Goal: Task Accomplishment & Management: Manage account settings

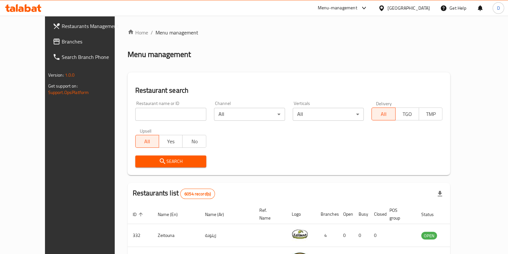
drag, startPoint x: 0, startPoint y: 0, endPoint x: 161, endPoint y: 113, distance: 196.6
click at [161, 113] on input "search" at bounding box center [170, 114] width 71 height 13
click at [146, 107] on div "Restaurant name or ID konyali Restaurant name or ID" at bounding box center [170, 111] width 71 height 20
click at [138, 118] on input "konyali" at bounding box center [170, 114] width 71 height 13
type input "konyali ahm"
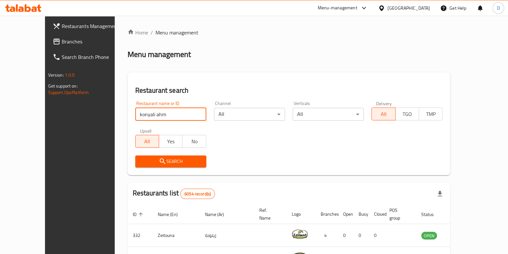
click button "Search" at bounding box center [170, 161] width 71 height 12
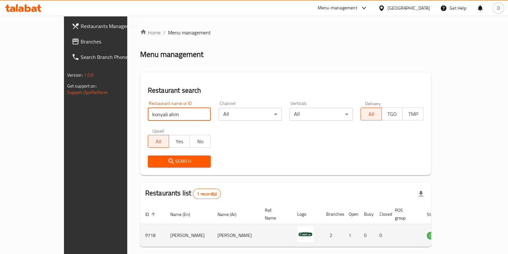
click at [478, 224] on td "enhanced table" at bounding box center [466, 235] width 22 height 23
click at [468, 231] on icon "enhanced table" at bounding box center [464, 235] width 8 height 8
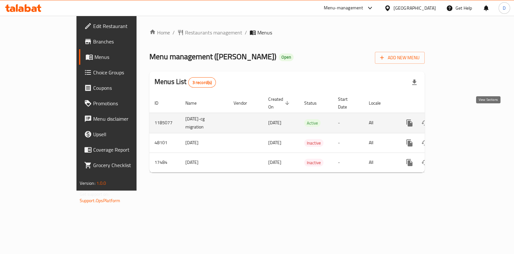
click at [460, 119] on icon "enhanced table" at bounding box center [456, 123] width 8 height 8
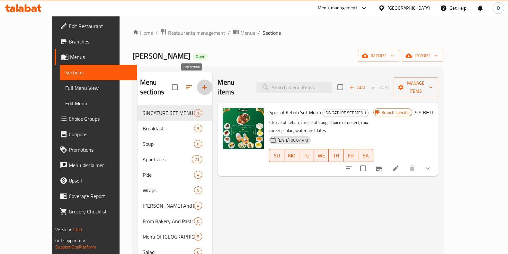
click at [201, 83] on icon "button" at bounding box center [205, 87] width 8 height 8
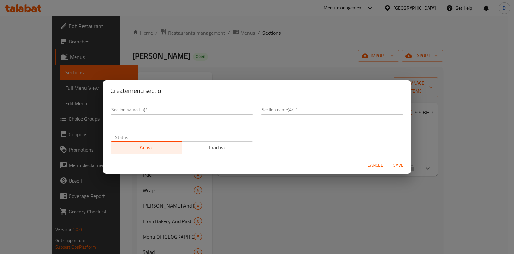
click at [184, 115] on input "text" at bounding box center [182, 120] width 143 height 13
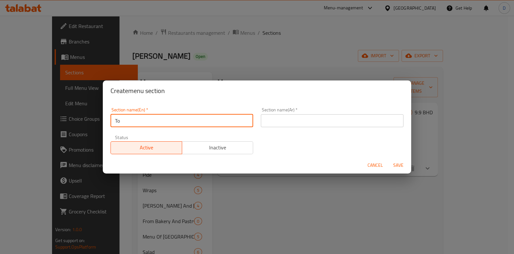
type input "T"
click at [184, 115] on input "Best Selling" at bounding box center [182, 120] width 143 height 13
type input "Best Selling"
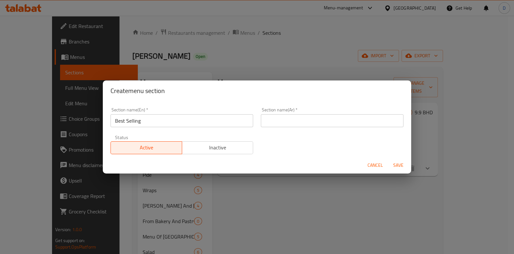
click at [284, 127] on div "Section name(Ar)   * Section name(Ar) *" at bounding box center [332, 116] width 150 height 27
click at [286, 125] on input "text" at bounding box center [332, 120] width 143 height 13
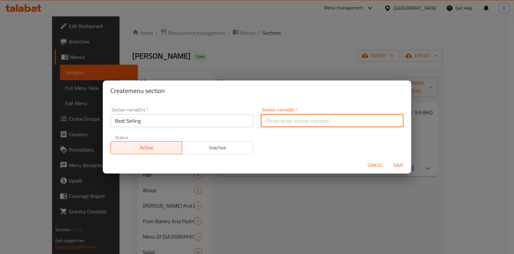
paste input "الأكثر مبيعا"
type input "الأكثر مبيعا"
click at [396, 167] on span "Save" at bounding box center [398, 165] width 15 height 8
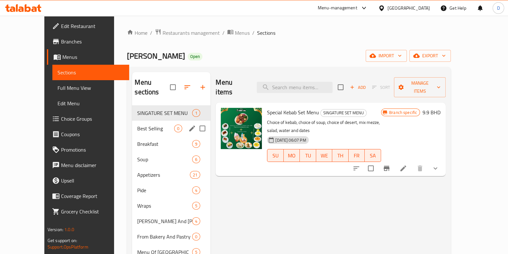
click at [134, 123] on div "Best Selling 0" at bounding box center [171, 128] width 78 height 15
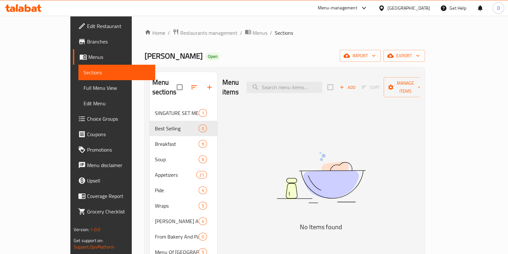
click at [356, 84] on span "Add" at bounding box center [347, 87] width 17 height 7
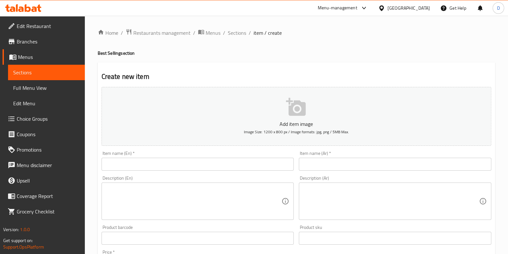
click at [198, 161] on input "text" at bounding box center [198, 163] width 192 height 13
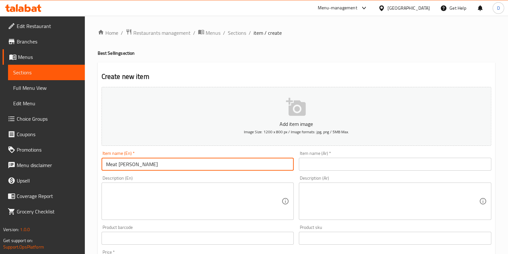
click at [198, 161] on input "Meat [PERSON_NAME]" at bounding box center [198, 163] width 192 height 13
type input "Meat [PERSON_NAME]"
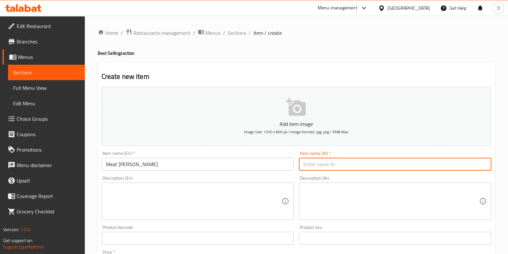
click at [329, 164] on input "text" at bounding box center [395, 163] width 192 height 13
paste input "لحم [PERSON_NAME]"
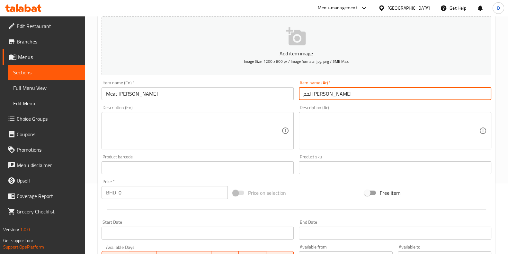
scroll to position [78, 0]
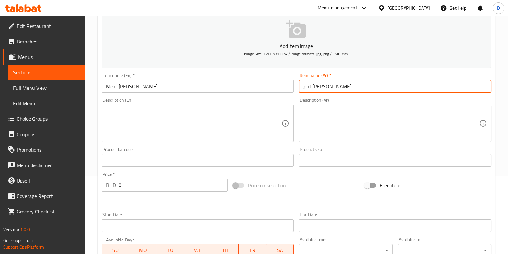
type input "لحم [PERSON_NAME]"
click at [184, 189] on input "0" at bounding box center [174, 184] width 110 height 13
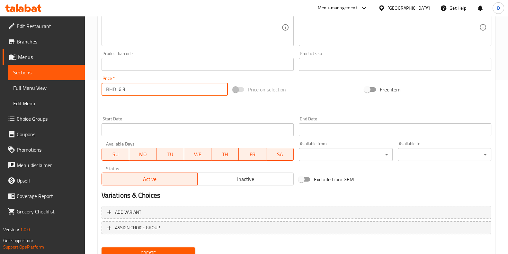
scroll to position [200, 0]
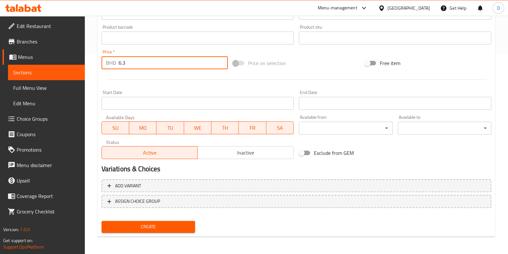
type input "6.3"
click at [168, 225] on span "Create" at bounding box center [148, 226] width 83 height 8
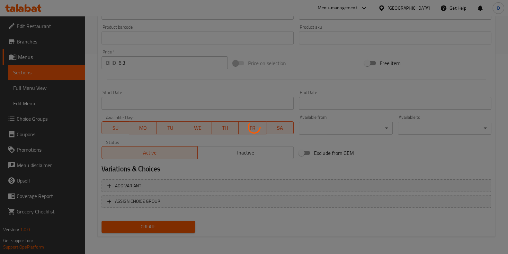
type input "0"
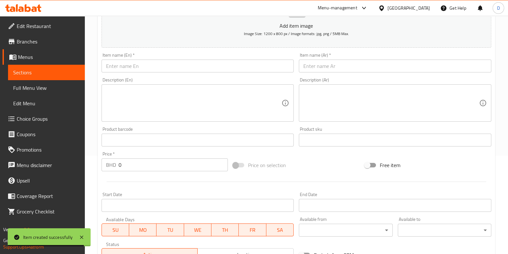
scroll to position [96, 0]
click at [168, 67] on input "text" at bounding box center [198, 67] width 192 height 13
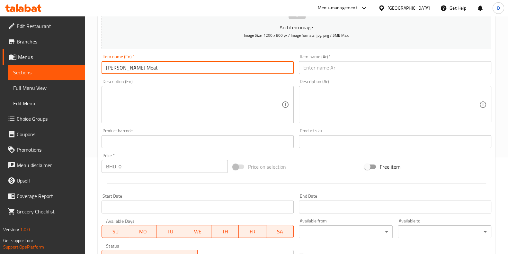
type input "[PERSON_NAME] Meat"
click at [162, 60] on div "Item name (En)   * [PERSON_NAME] Meat Item name (En) *" at bounding box center [198, 64] width 192 height 20
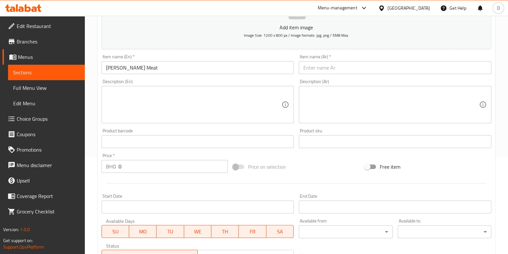
click at [159, 62] on input "[PERSON_NAME] Meat" at bounding box center [198, 67] width 192 height 13
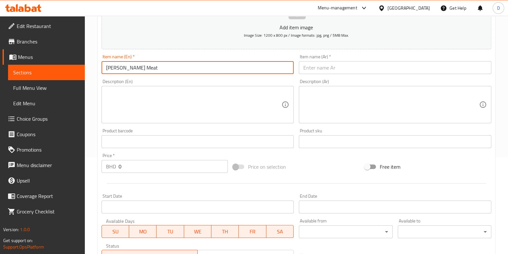
click at [159, 62] on input "[PERSON_NAME] Meat" at bounding box center [198, 67] width 192 height 13
click at [321, 71] on input "text" at bounding box center [395, 67] width 192 height 13
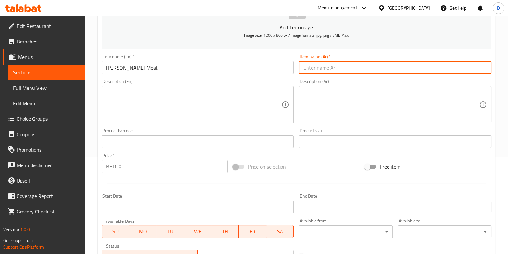
paste input "لحم دونر ممتلئ"
type input "لحم دونر ممتلئ"
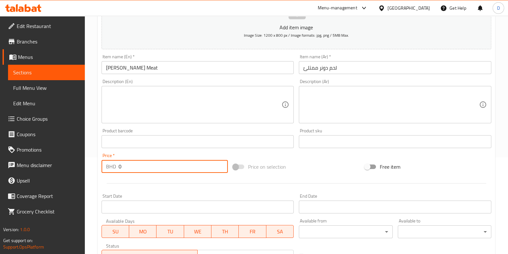
click at [152, 165] on input "0" at bounding box center [174, 166] width 110 height 13
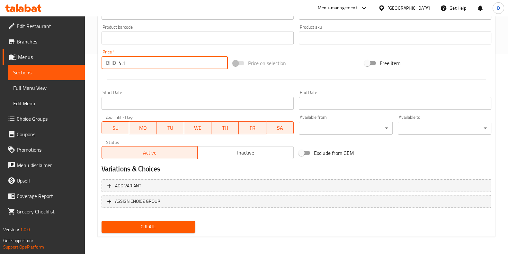
type input "4.1"
click at [162, 221] on button "Create" at bounding box center [149, 226] width 94 height 12
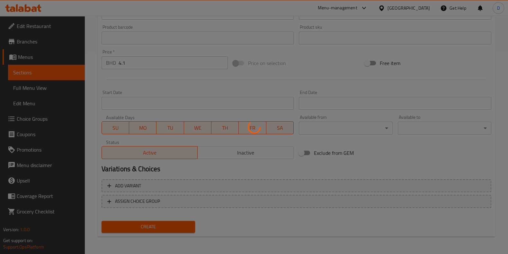
type input "0"
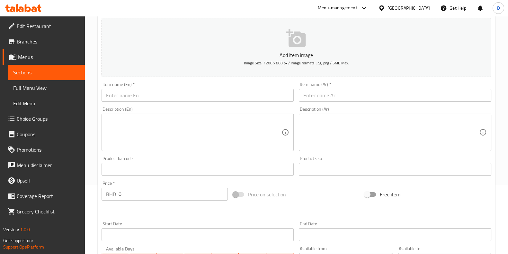
scroll to position [0, 0]
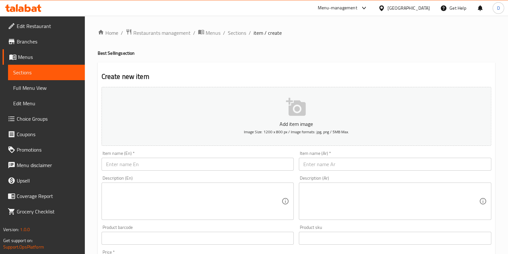
click at [140, 158] on input "text" at bounding box center [198, 163] width 192 height 13
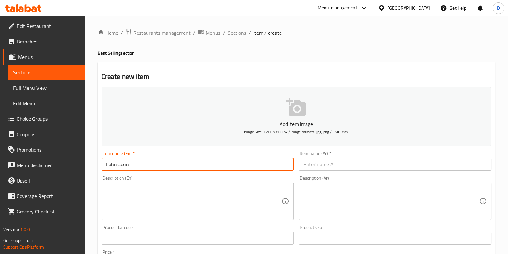
click at [140, 158] on input "Lahmacun" at bounding box center [198, 163] width 192 height 13
type input "Lahmacun"
click at [321, 165] on input "text" at bounding box center [395, 163] width 192 height 13
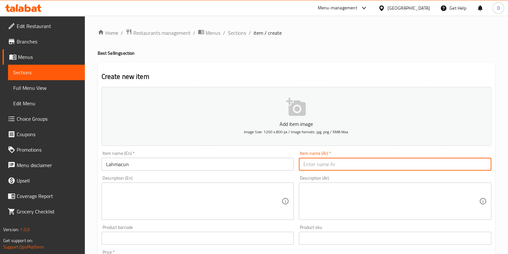
paste input "لحماكون"
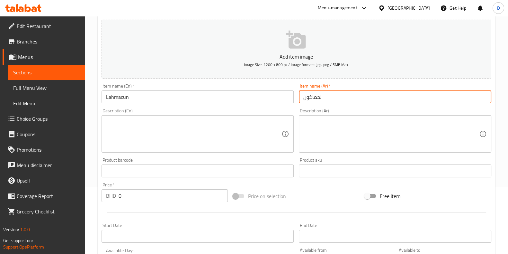
type input "لحماكون"
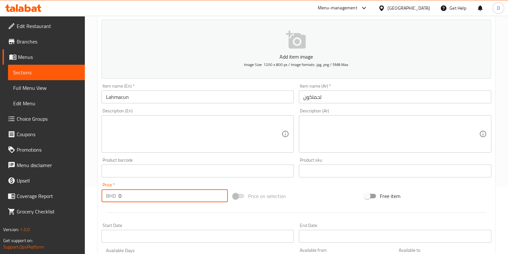
click at [138, 193] on input "0" at bounding box center [174, 195] width 110 height 13
drag, startPoint x: 138, startPoint y: 193, endPoint x: 101, endPoint y: 195, distance: 37.6
click at [101, 195] on div "Price   * BHD 0 Price *" at bounding box center [165, 192] width 132 height 25
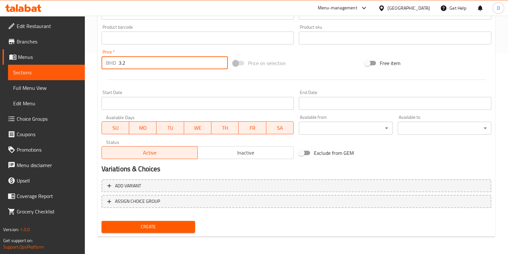
type input "3.2"
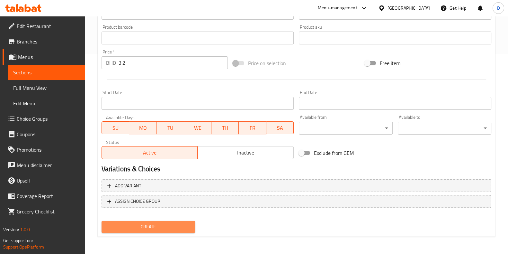
click at [119, 228] on span "Create" at bounding box center [148, 226] width 83 height 8
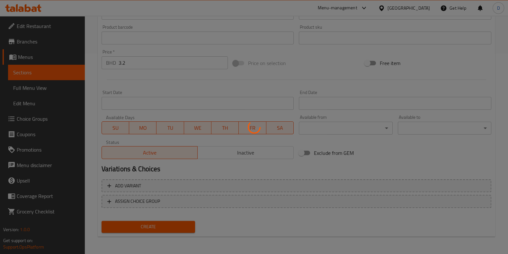
type input "0"
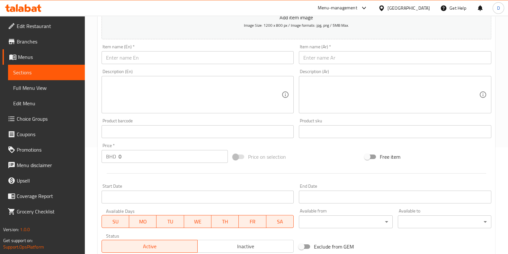
scroll to position [0, 0]
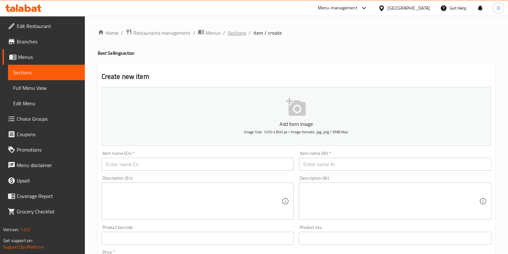
click at [240, 31] on span "Sections" at bounding box center [237, 33] width 18 height 8
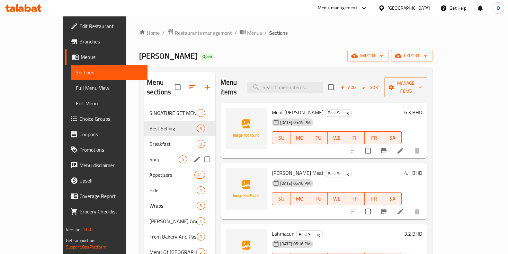
click at [144, 151] on div "Soup 6" at bounding box center [179, 158] width 71 height 15
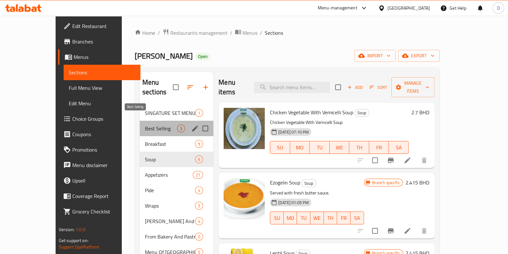
click at [145, 124] on span "Best Selling" at bounding box center [161, 128] width 32 height 8
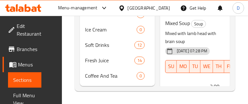
scroll to position [386, 0]
